Goal: Navigation & Orientation: Go to known website

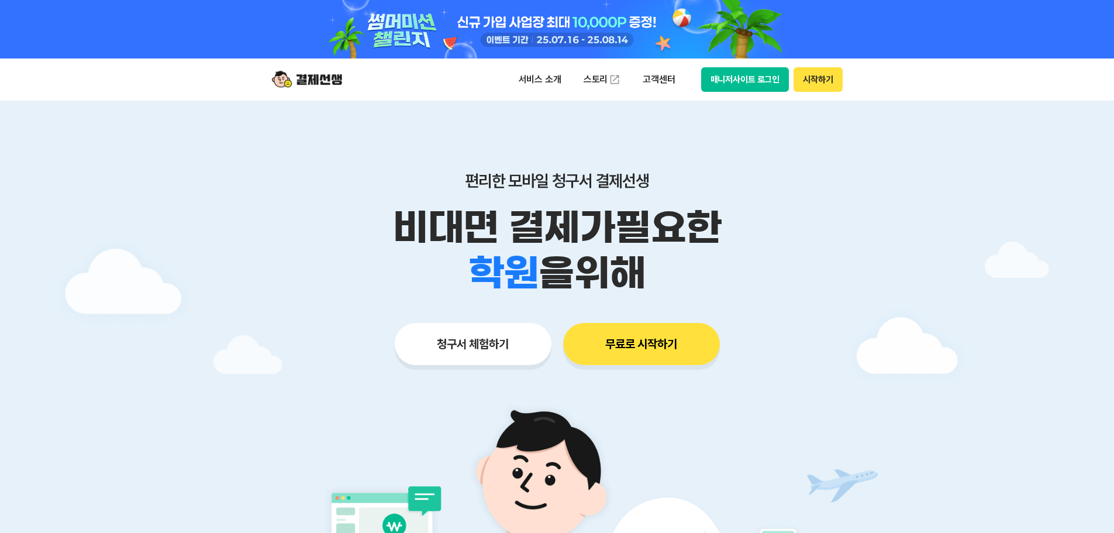
click at [765, 81] on button "매니저사이트 로그인" at bounding box center [745, 79] width 88 height 25
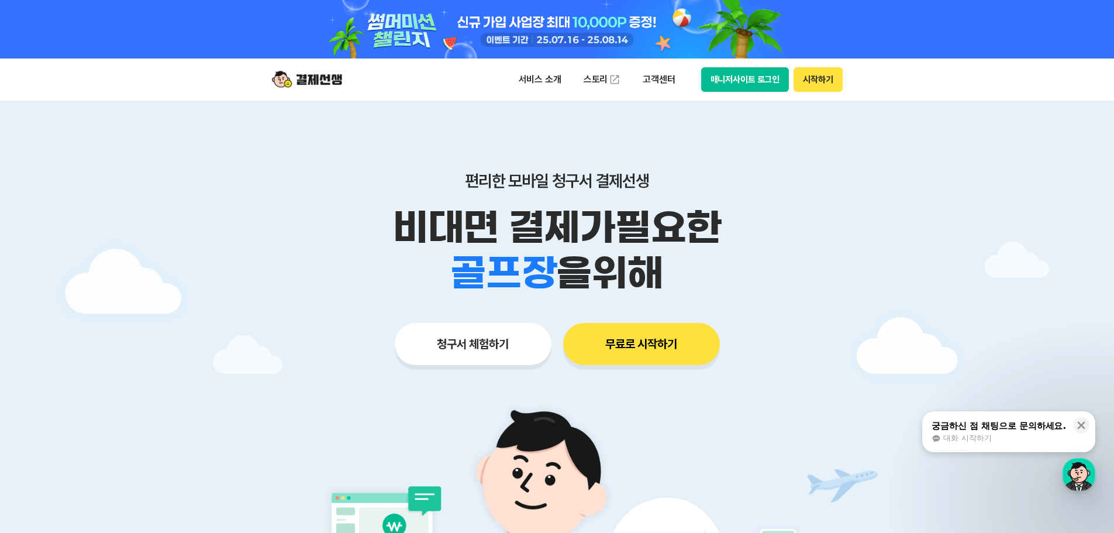
click at [734, 80] on button "매니저사이트 로그인" at bounding box center [745, 79] width 88 height 25
click at [999, 77] on header "서비스 소개 스토리 고객센터 매니저사이트 로그인 시작하기" at bounding box center [557, 79] width 1114 height 42
click at [727, 84] on button "매니저사이트 로그인" at bounding box center [745, 79] width 88 height 25
click at [736, 83] on button "매니저사이트 로그인" at bounding box center [745, 79] width 88 height 25
click at [1021, 194] on div at bounding box center [557, 409] width 1114 height 617
